Goal: Task Accomplishment & Management: Use online tool/utility

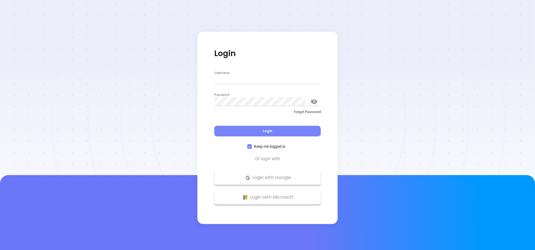
type input "[PERSON_NAME][EMAIL_ADDRESS][DOMAIN_NAME]"
click at [262, 128] on button "Login" at bounding box center [267, 131] width 107 height 11
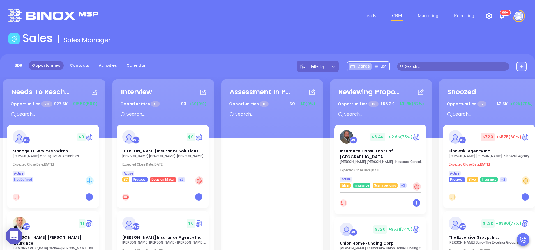
click at [262, 128] on div at bounding box center [271, 244] width 93 height 241
click at [265, 128] on div at bounding box center [271, 244] width 93 height 241
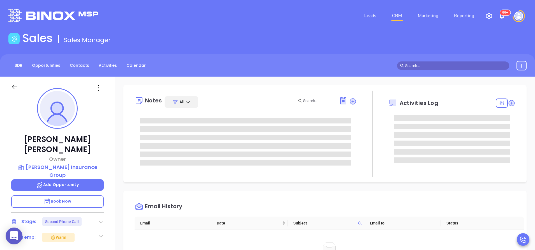
type input "[PERSON_NAME]"
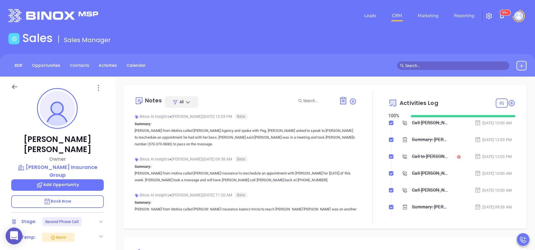
scroll to position [114, 0]
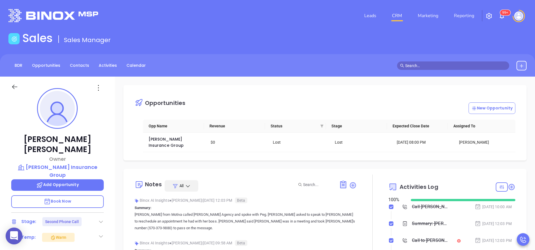
click at [281, 229] on p "Vicky from Motiva called Anderson Agency and spoke with Peg. Vicky asked to spe…" at bounding box center [246, 221] width 222 height 20
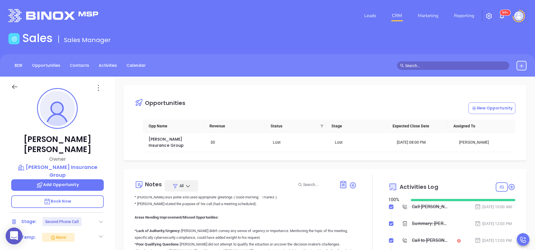
scroll to position [925, 0]
